Goal: Transaction & Acquisition: Purchase product/service

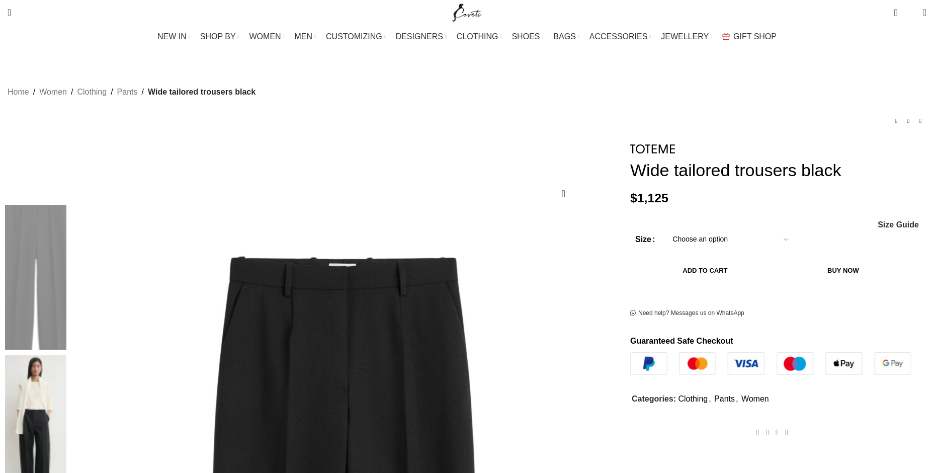
scroll to position [101, 0]
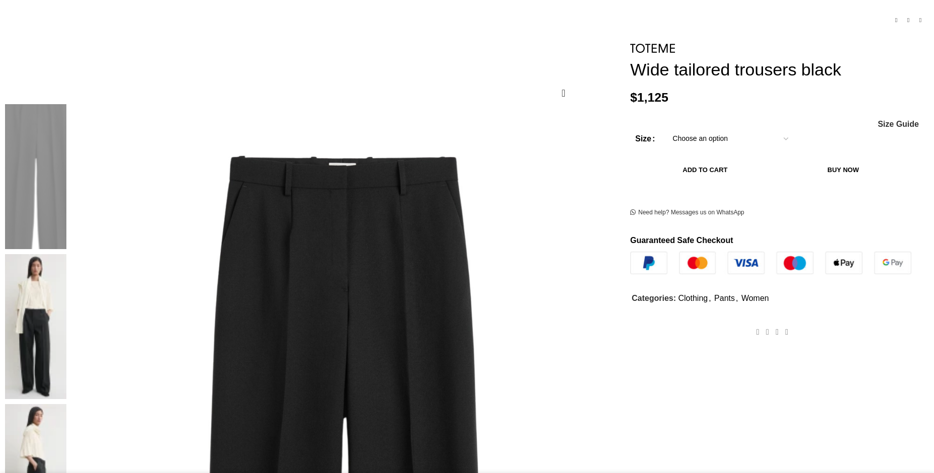
click at [66, 254] on img at bounding box center [35, 326] width 61 height 145
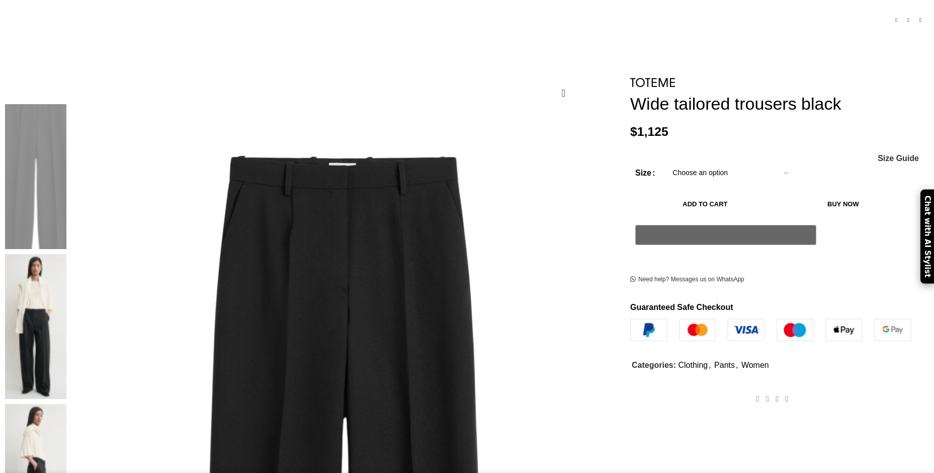
click at [66, 404] on img at bounding box center [35, 476] width 61 height 145
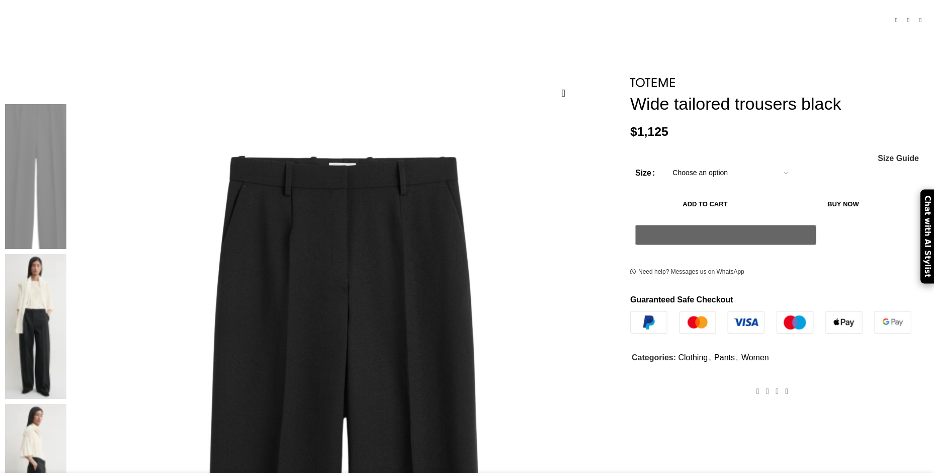
click at [66, 254] on img at bounding box center [35, 326] width 61 height 145
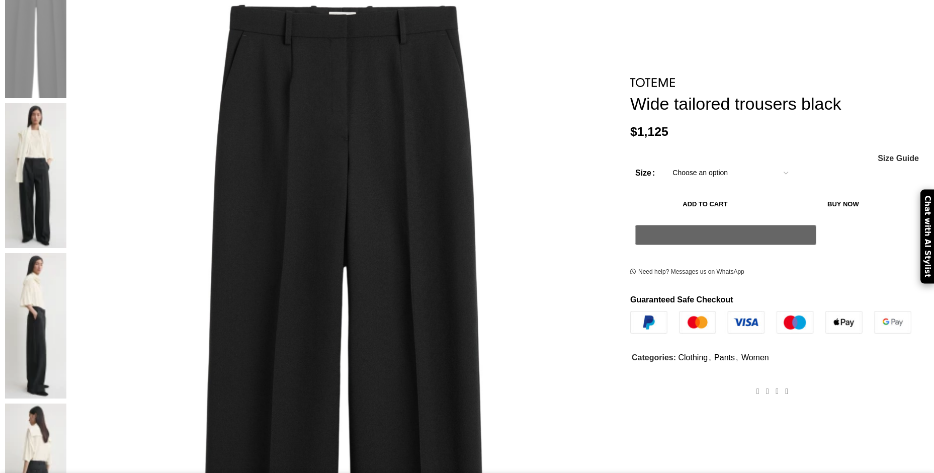
scroll to position [352, 0]
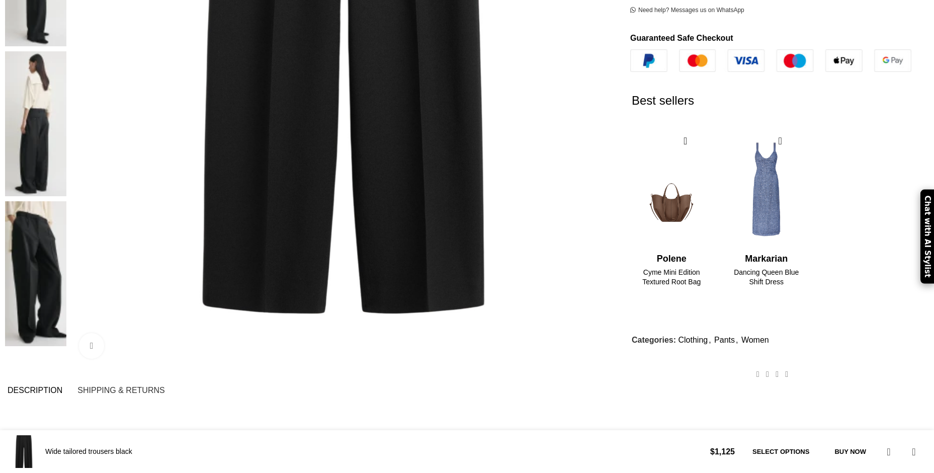
scroll to position [403, 0]
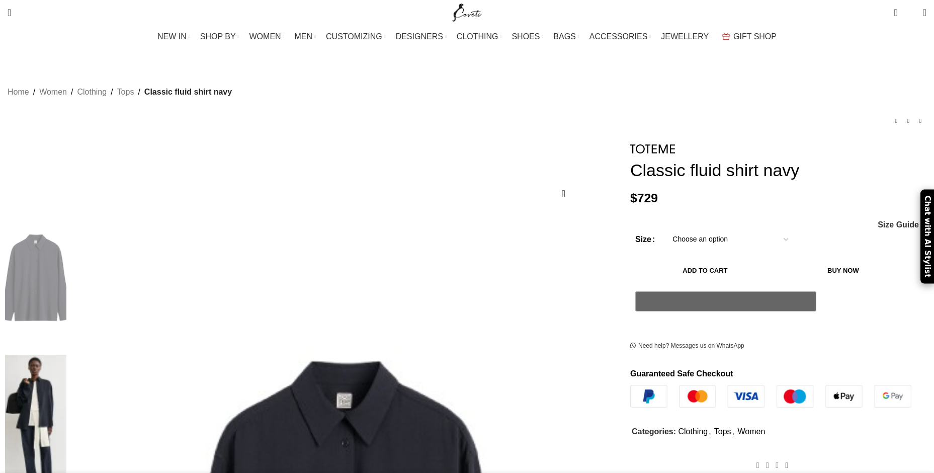
scroll to position [101, 0]
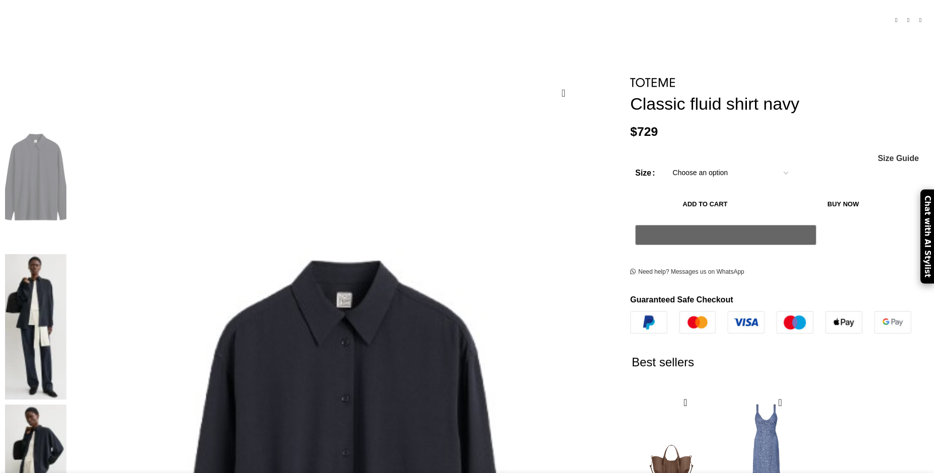
click at [66, 254] on img at bounding box center [35, 326] width 61 height 145
click at [66, 151] on img at bounding box center [35, 176] width 61 height 145
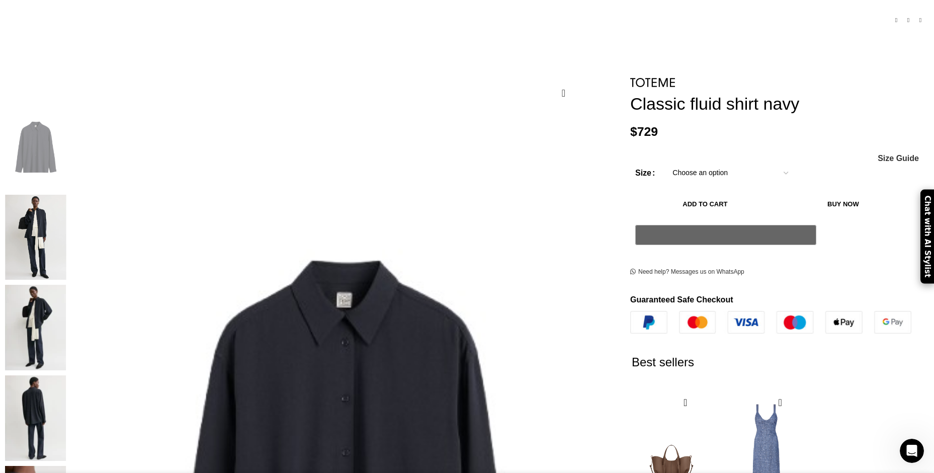
scroll to position [0, 0]
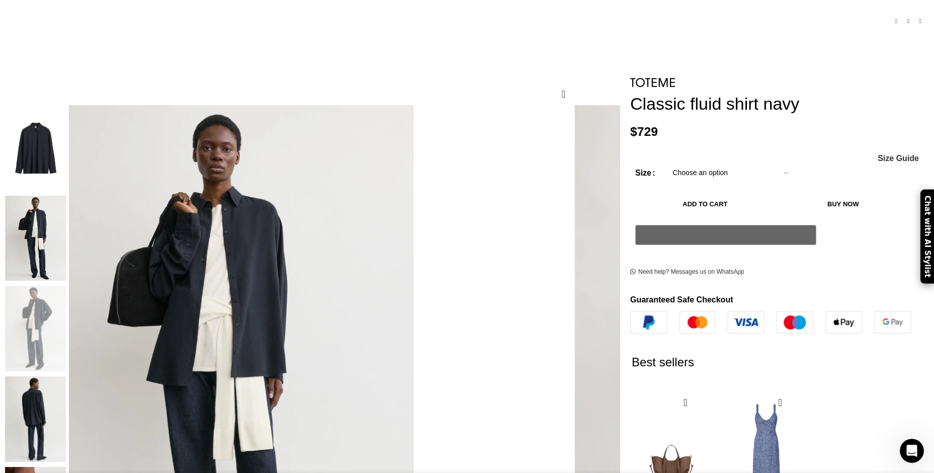
click at [66, 252] on img "2 / 5" at bounding box center [35, 239] width 61 height 86
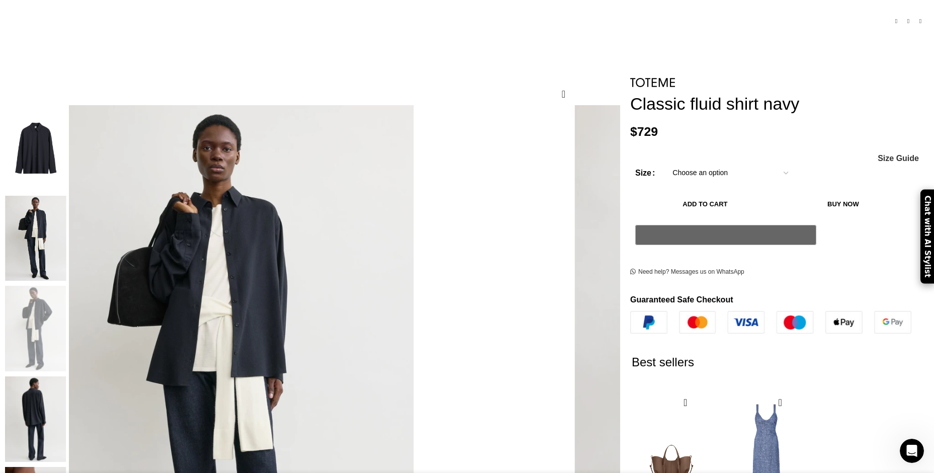
scroll to position [0, 1271]
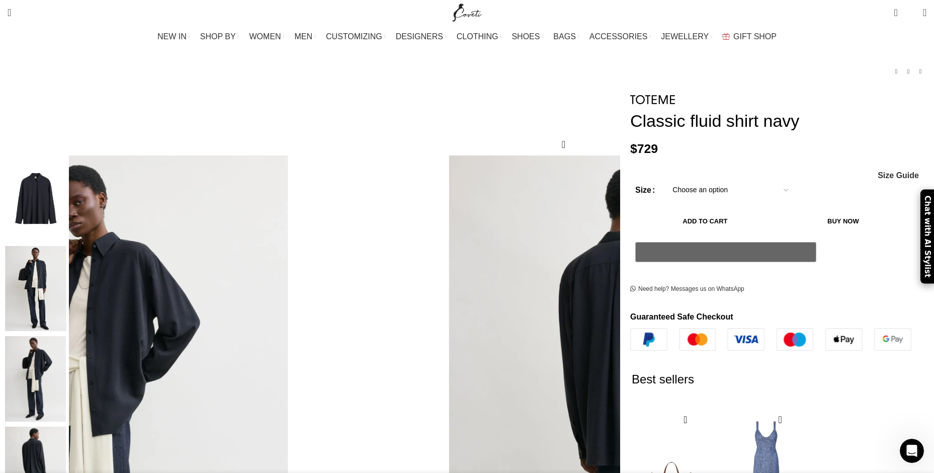
scroll to position [0, 1589]
click at [66, 198] on img "1 / 5" at bounding box center [35, 198] width 61 height 86
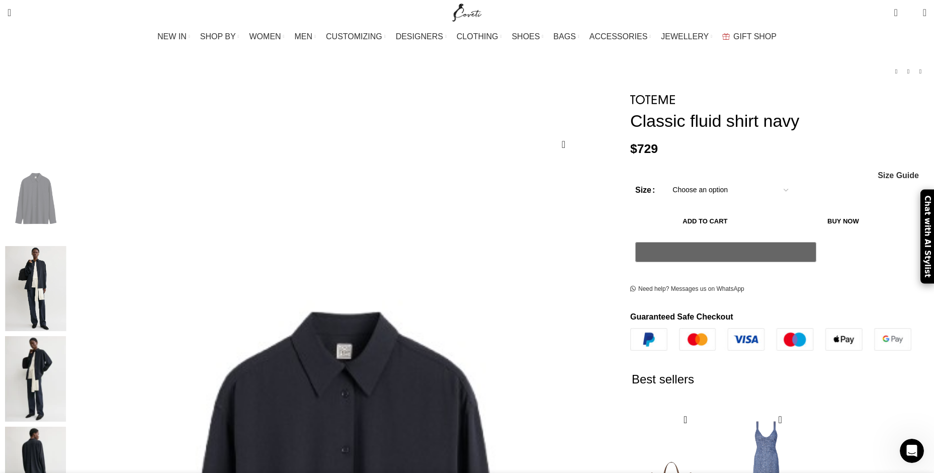
click at [66, 267] on img "2 / 5" at bounding box center [35, 289] width 61 height 86
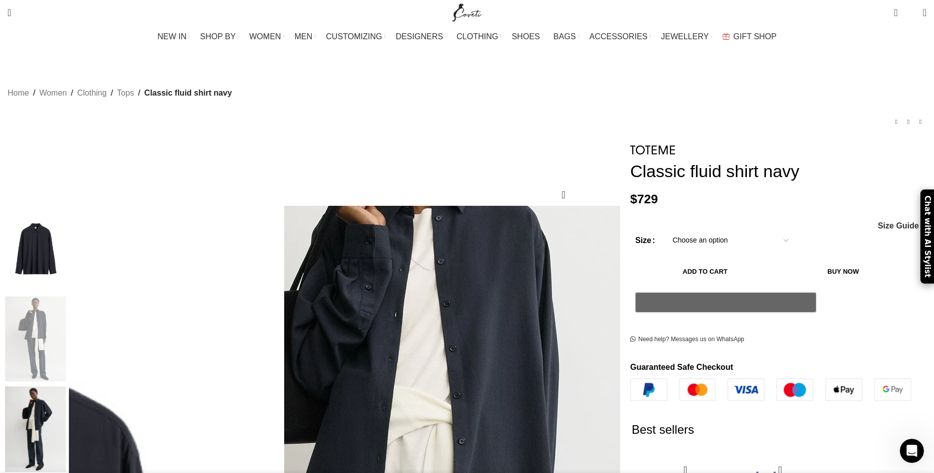
scroll to position [101, 0]
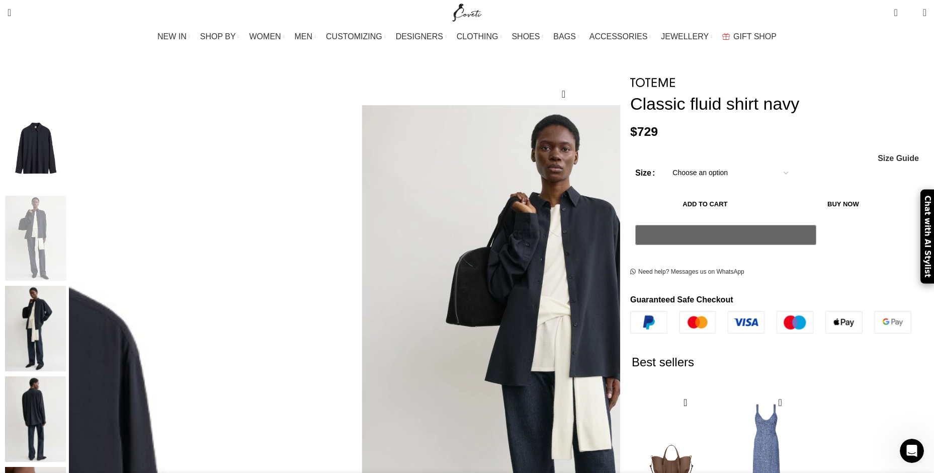
click at [66, 325] on img "3 / 5" at bounding box center [35, 329] width 61 height 86
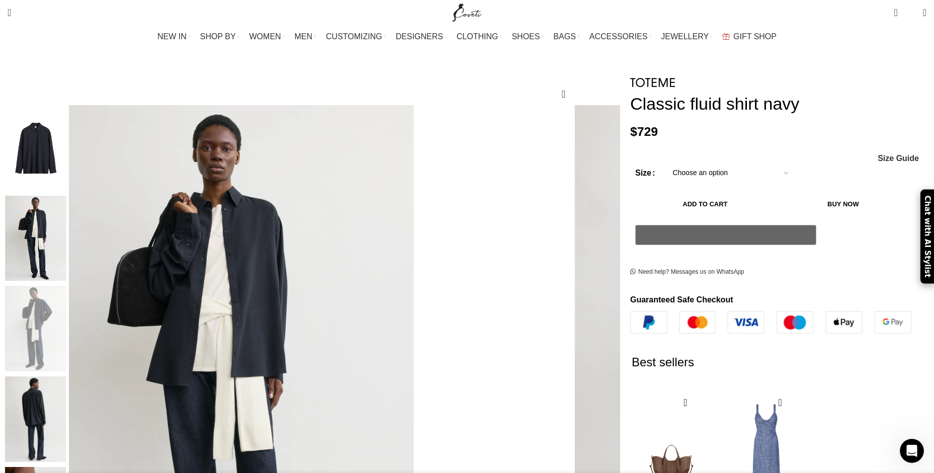
scroll to position [201, 0]
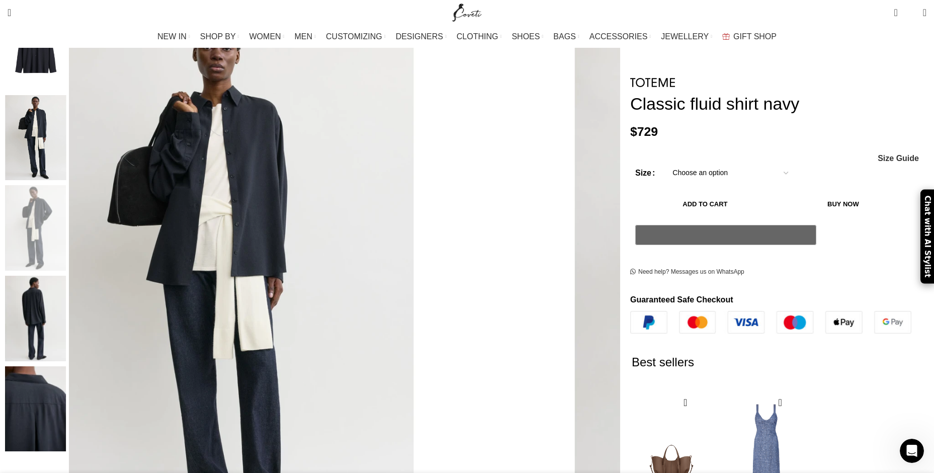
click at [66, 324] on img "4 / 5" at bounding box center [35, 319] width 61 height 86
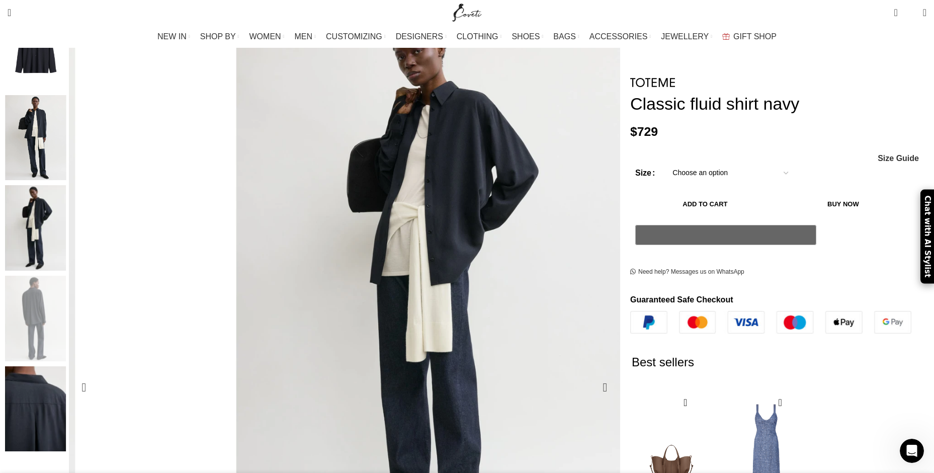
scroll to position [0, 1695]
click at [66, 382] on img "5 / 5" at bounding box center [35, 409] width 61 height 86
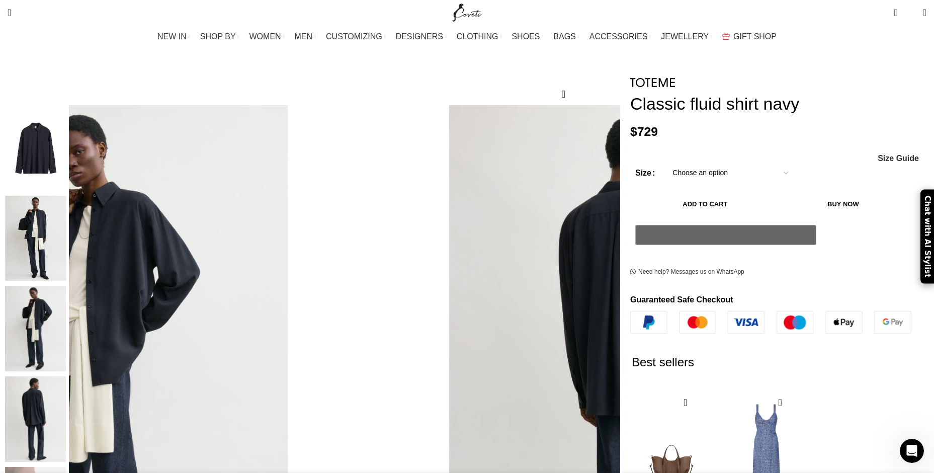
scroll to position [0, 318]
click at [302, 60] on div "Add to wishlist Click to enlarge" at bounding box center [311, 463] width 613 height 843
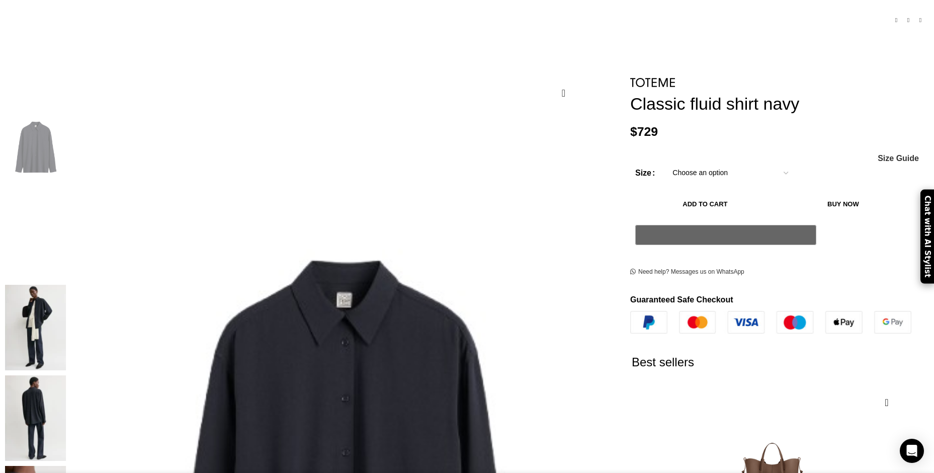
scroll to position [0, 1271]
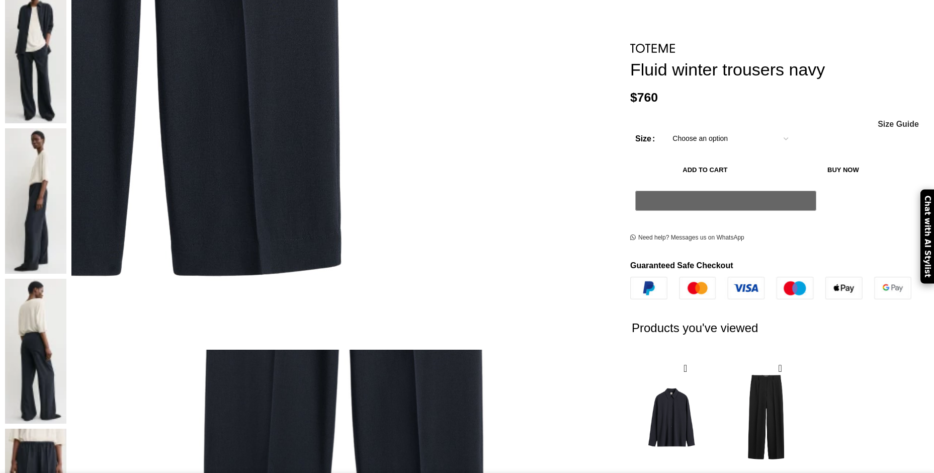
scroll to position [74, 0]
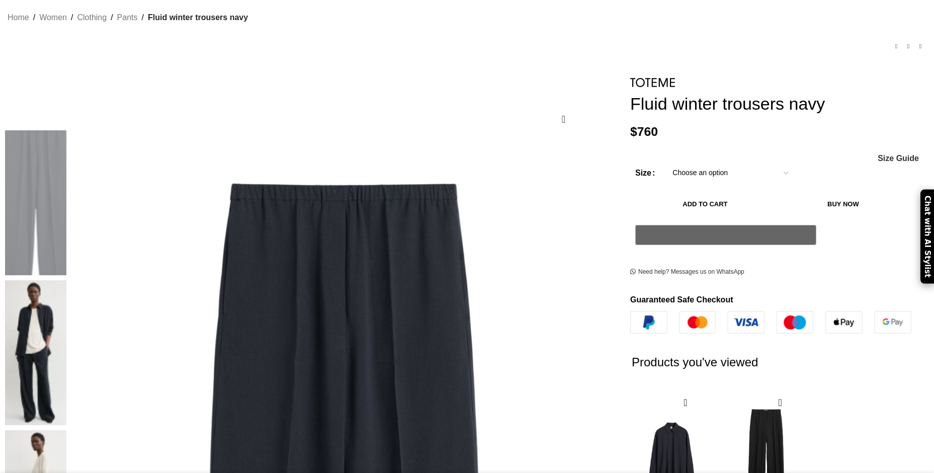
click at [66, 280] on img at bounding box center [35, 352] width 61 height 145
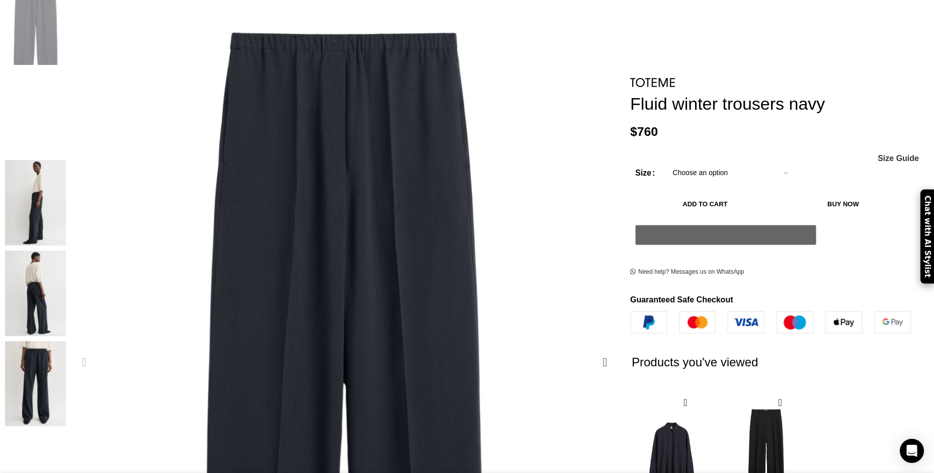
scroll to position [0, 424]
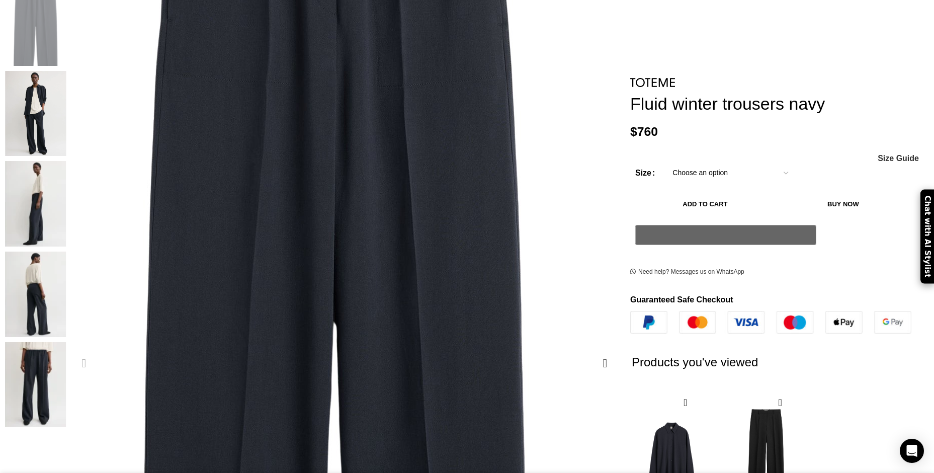
click at [280, 122] on img "1 / 5" at bounding box center [335, 293] width 755 height 1057
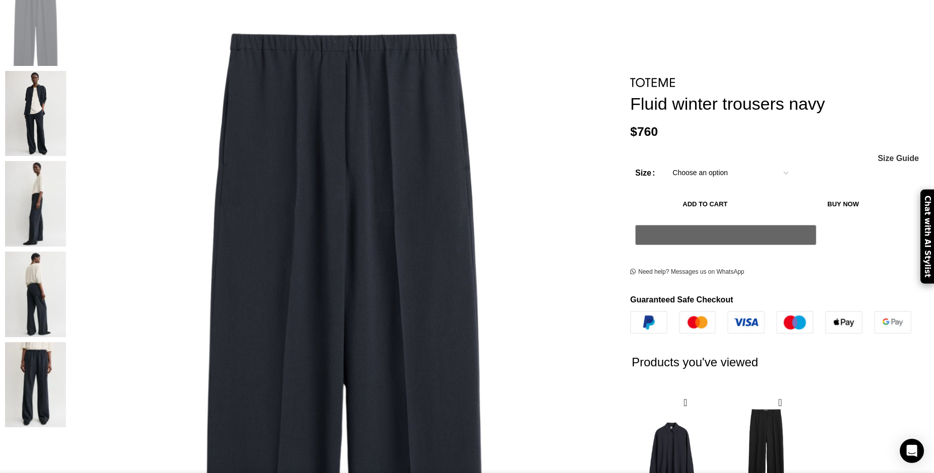
scroll to position [0, 530]
